Goal: Find specific page/section: Find specific page/section

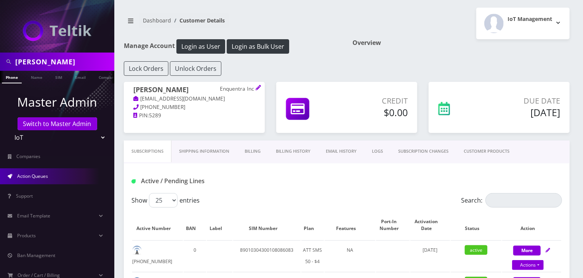
click at [49, 173] on link "Action Queues" at bounding box center [57, 177] width 114 height 16
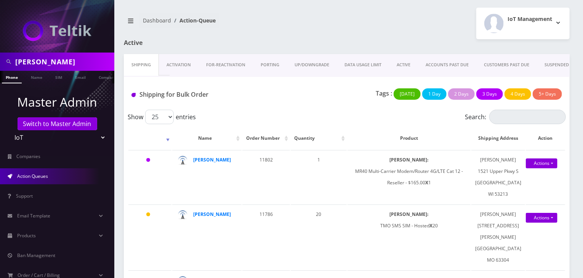
drag, startPoint x: 55, startPoint y: 59, endPoint x: 0, endPoint y: 73, distance: 56.2
click at [0, 73] on nav "eliud Phone Name SIM Email Company Customer Master Admin Switch to Master Admin…" at bounding box center [57, 139] width 114 height 278
paste input "Infinite Admission"
type input "Infinite Admission"
click at [34, 81] on link "Name" at bounding box center [36, 77] width 19 height 13
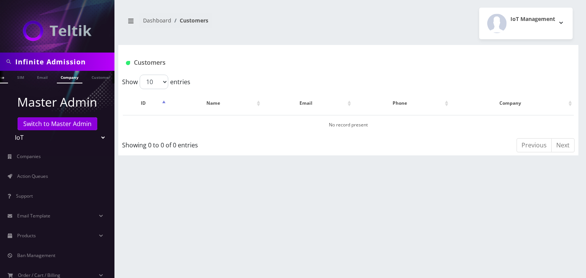
scroll to position [0, 42]
click at [64, 77] on link "Company" at bounding box center [68, 77] width 26 height 13
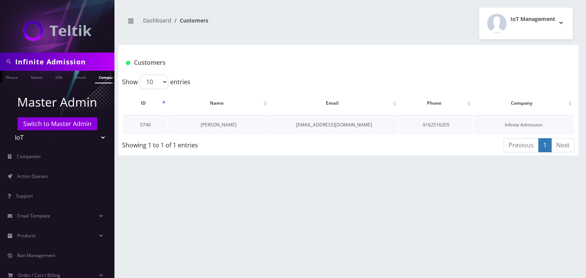
click at [231, 125] on link "[PERSON_NAME]" at bounding box center [219, 125] width 36 height 6
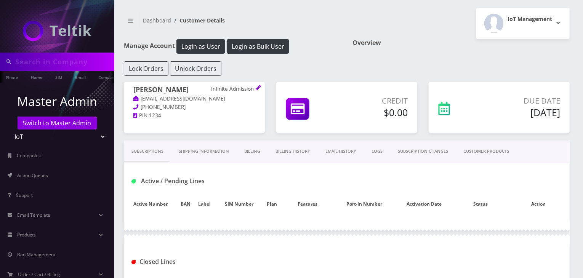
type input "Infinite Admission"
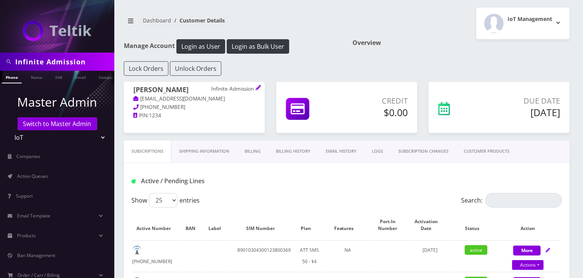
click at [474, 151] on link "CUSTOMER PRODUCTS" at bounding box center [486, 152] width 61 height 22
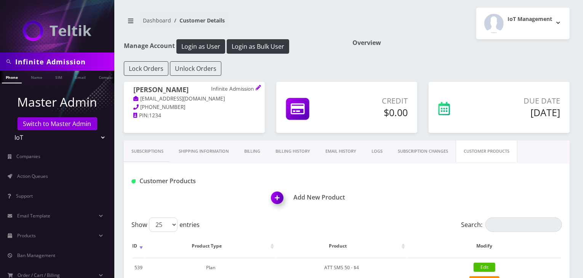
click at [152, 153] on link "Subscriptions" at bounding box center [147, 152] width 47 height 22
